Goal: Information Seeking & Learning: Learn about a topic

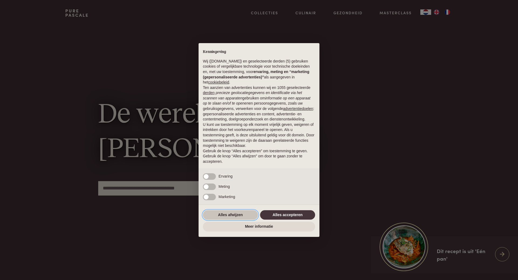
click at [250, 215] on button "Alles afwijzen" at bounding box center [230, 215] width 55 height 10
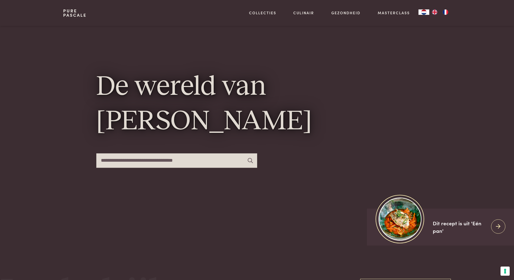
scroll to position [27, 0]
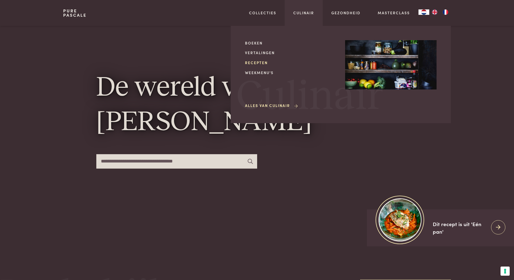
click at [264, 62] on link "Recepten" at bounding box center [290, 63] width 91 height 6
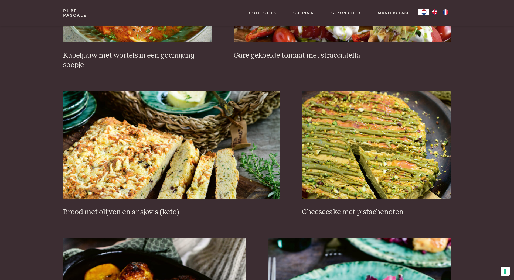
scroll to position [486, 0]
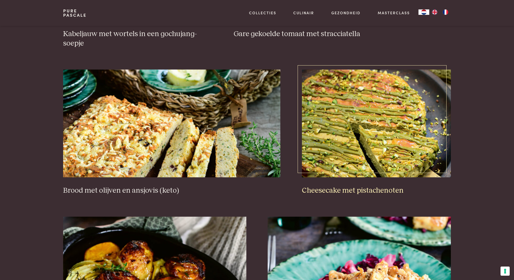
click at [419, 145] on img at bounding box center [376, 124] width 149 height 108
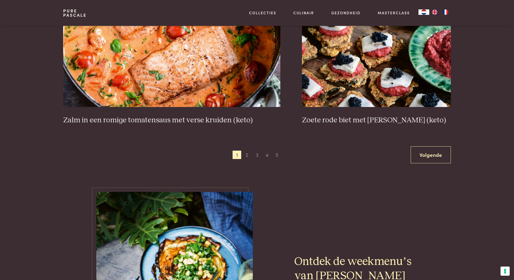
scroll to position [999, 0]
click at [250, 157] on span "2" at bounding box center [247, 155] width 9 height 9
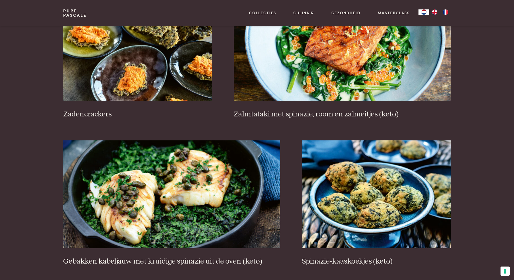
scroll to position [906, 0]
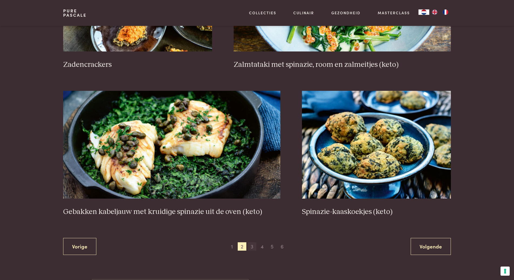
click at [253, 245] on span "3" at bounding box center [252, 247] width 9 height 9
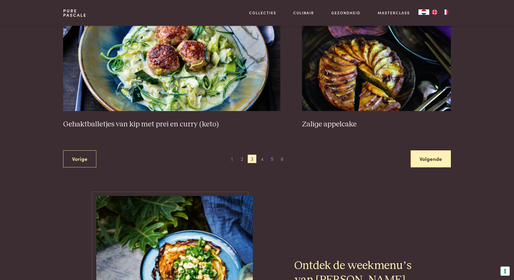
scroll to position [1014, 0]
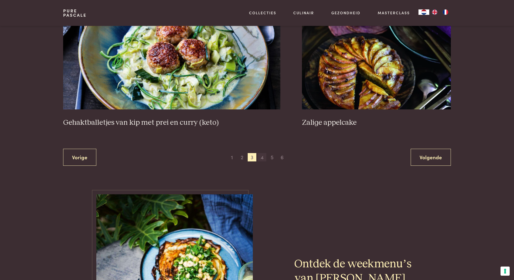
click at [262, 160] on span "4" at bounding box center [262, 157] width 9 height 9
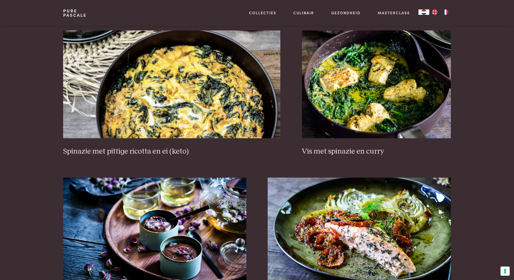
scroll to position [529, 0]
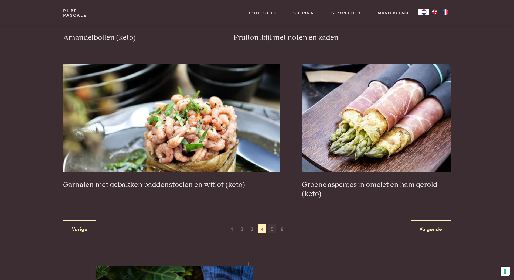
click at [273, 229] on span "5" at bounding box center [272, 229] width 9 height 9
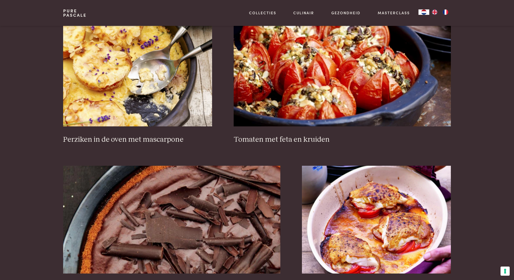
scroll to position [906, 0]
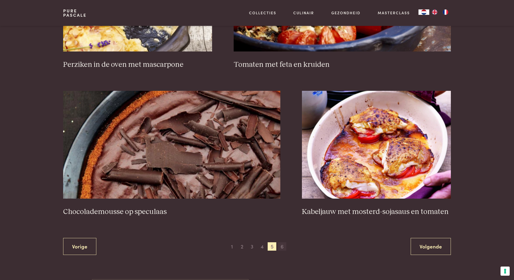
click at [284, 247] on span "6" at bounding box center [282, 247] width 9 height 9
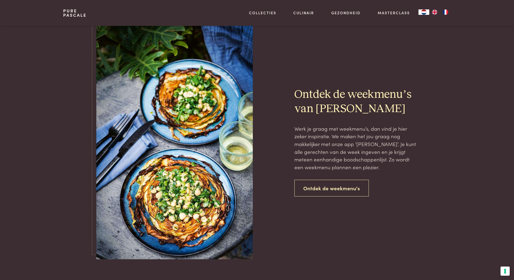
scroll to position [432, 0]
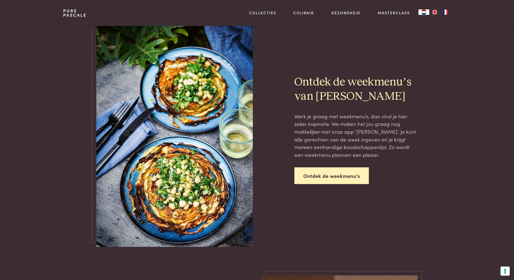
click at [320, 181] on link "Ontdek de weekmenu's" at bounding box center [331, 176] width 74 height 17
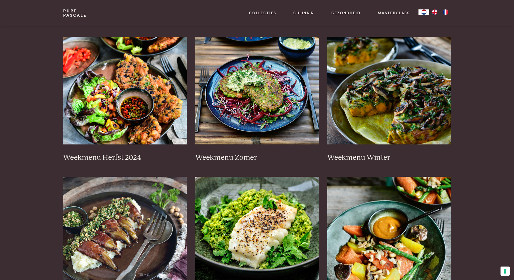
scroll to position [108, 0]
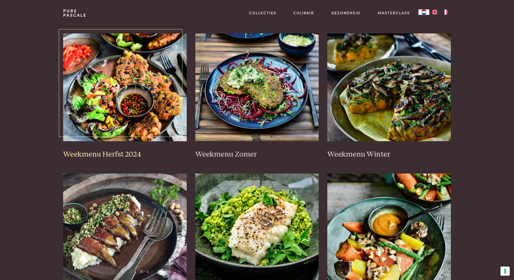
click at [141, 124] on img at bounding box center [125, 87] width 124 height 108
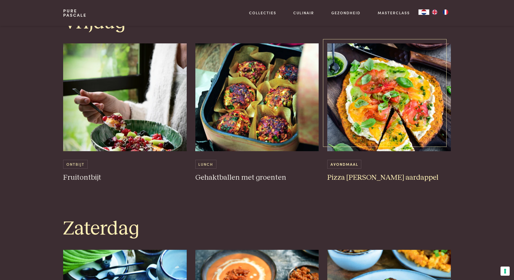
scroll to position [1133, 0]
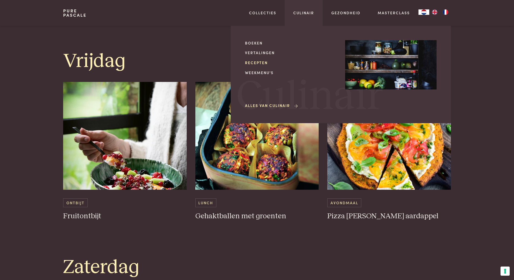
click at [258, 62] on link "Recepten" at bounding box center [290, 63] width 91 height 6
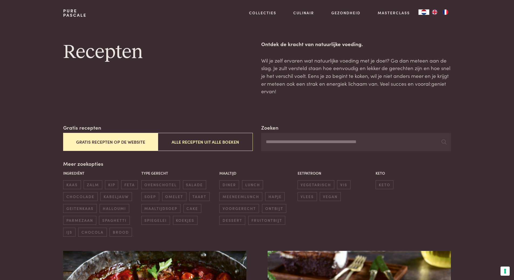
click at [301, 141] on input "Zoeken" at bounding box center [355, 142] width 189 height 18
click at [228, 182] on span "diner" at bounding box center [229, 185] width 20 height 9
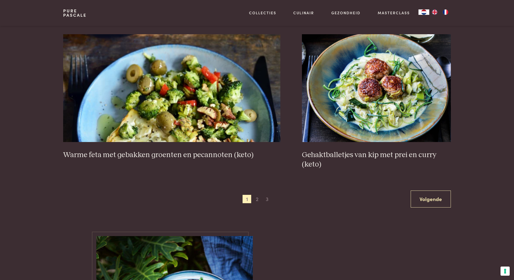
scroll to position [1068, 0]
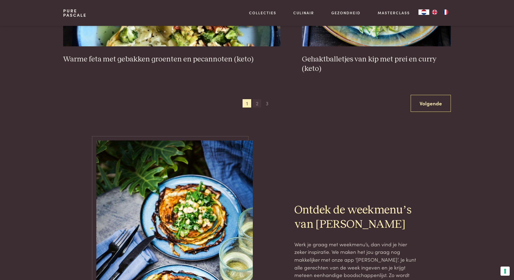
click at [257, 102] on span "2" at bounding box center [257, 103] width 9 height 9
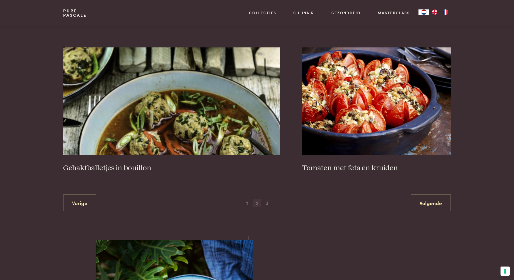
scroll to position [960, 0]
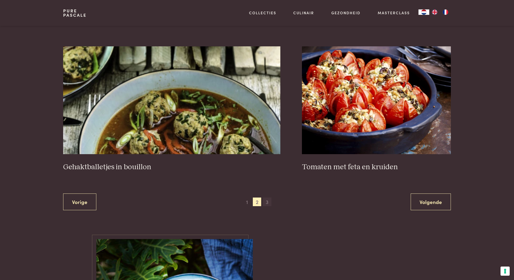
click at [266, 199] on span "3" at bounding box center [267, 202] width 9 height 9
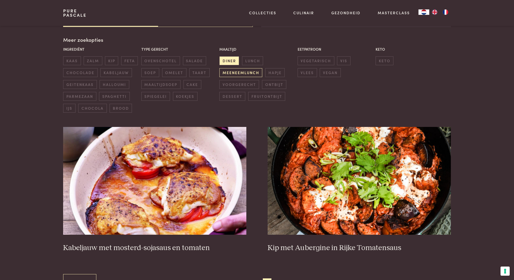
scroll to position [124, 0]
